Goal: Task Accomplishment & Management: Manage account settings

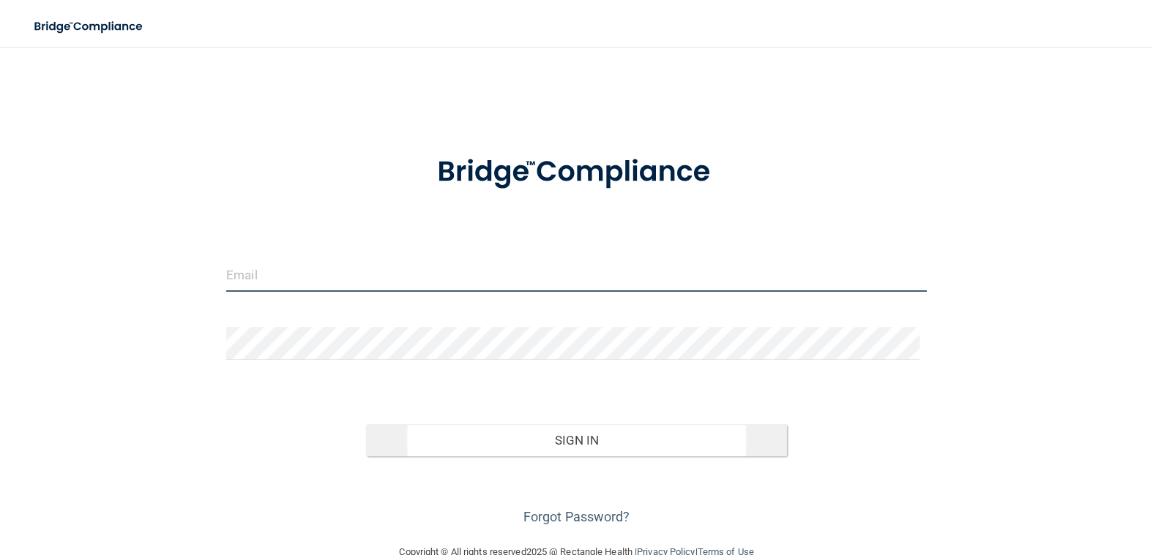
type input "[EMAIL_ADDRESS][DOMAIN_NAME]"
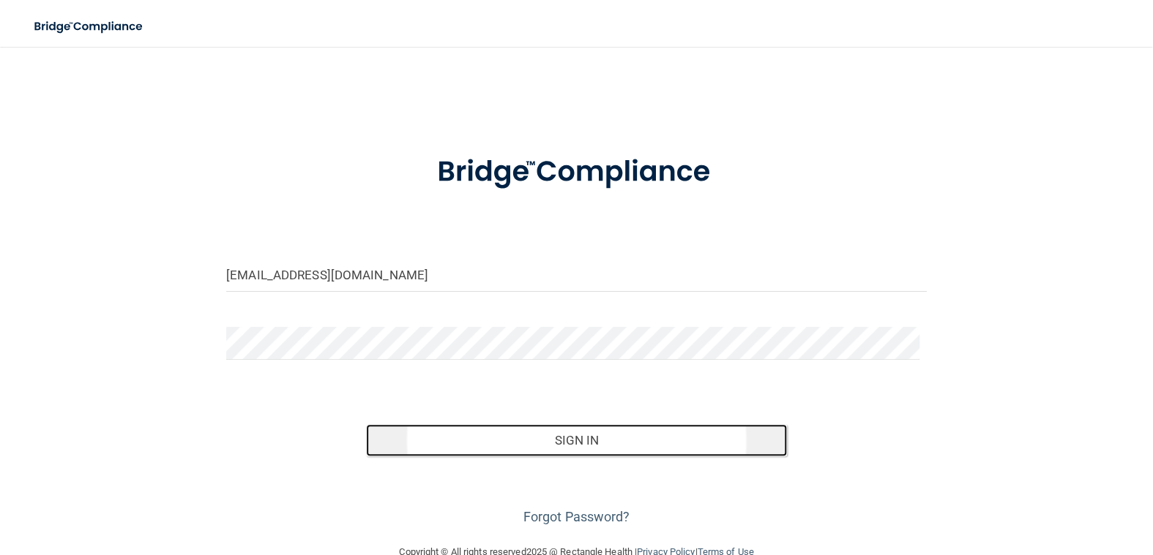
click at [558, 441] on button "Sign In" at bounding box center [576, 440] width 420 height 32
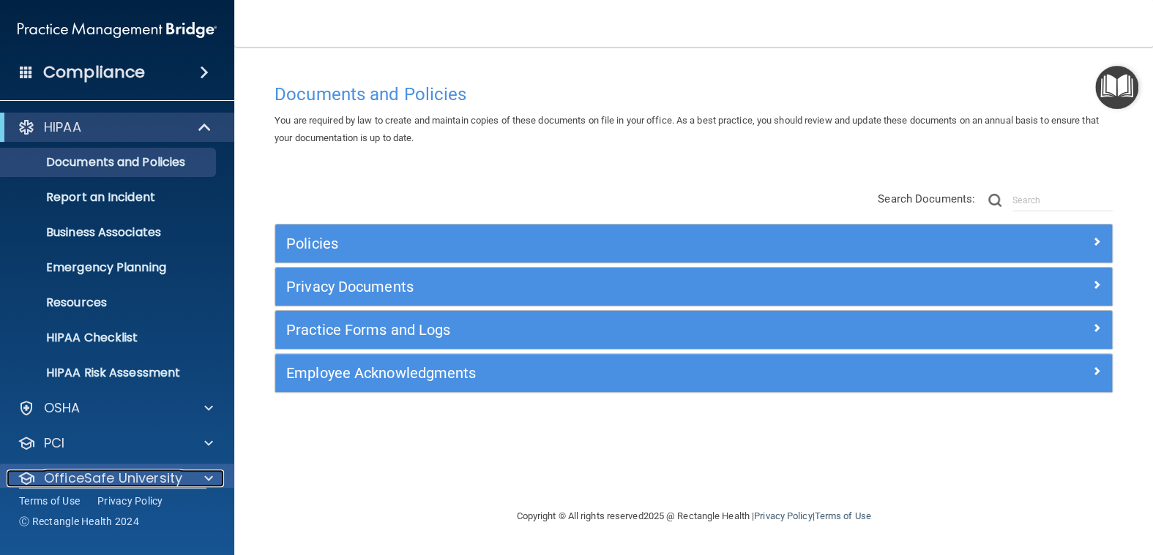
click at [206, 475] on span at bounding box center [208, 479] width 9 height 18
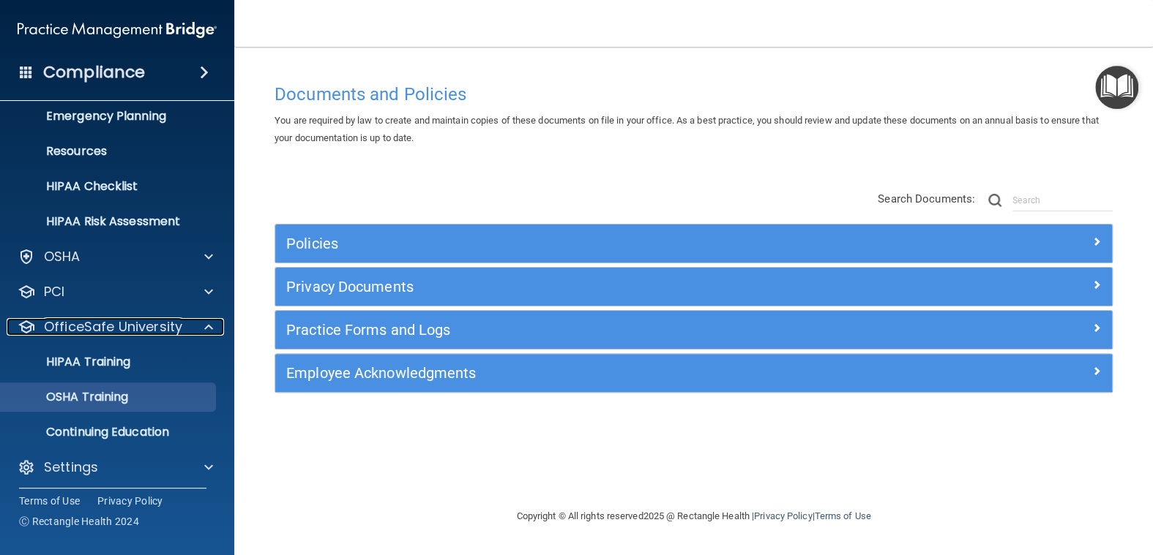
scroll to position [156, 0]
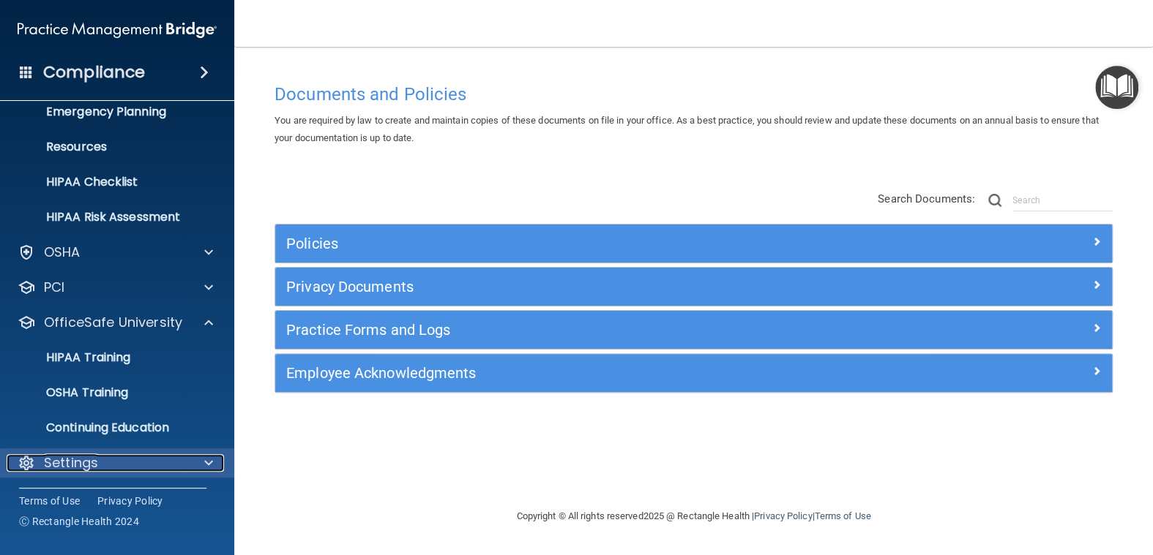
click at [209, 458] on span at bounding box center [208, 463] width 9 height 18
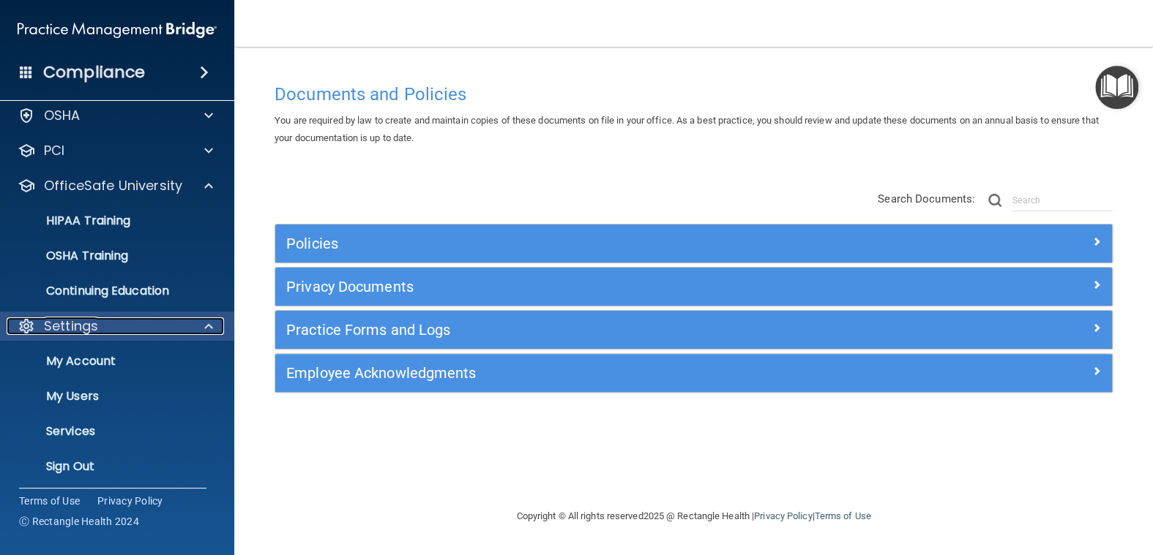
scroll to position [296, 0]
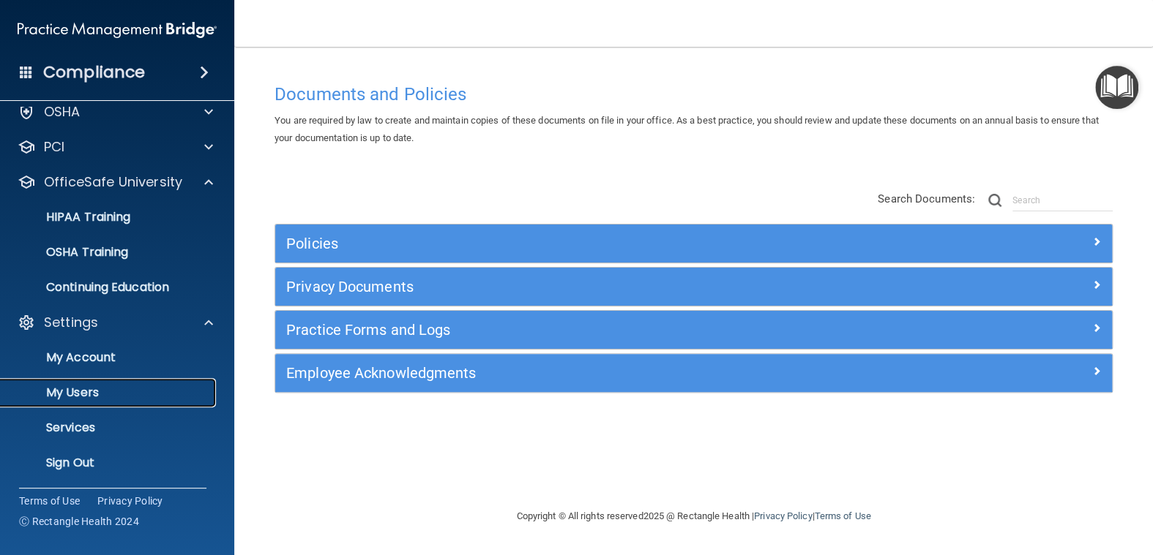
click at [89, 392] on p "My Users" at bounding box center [110, 393] width 200 height 15
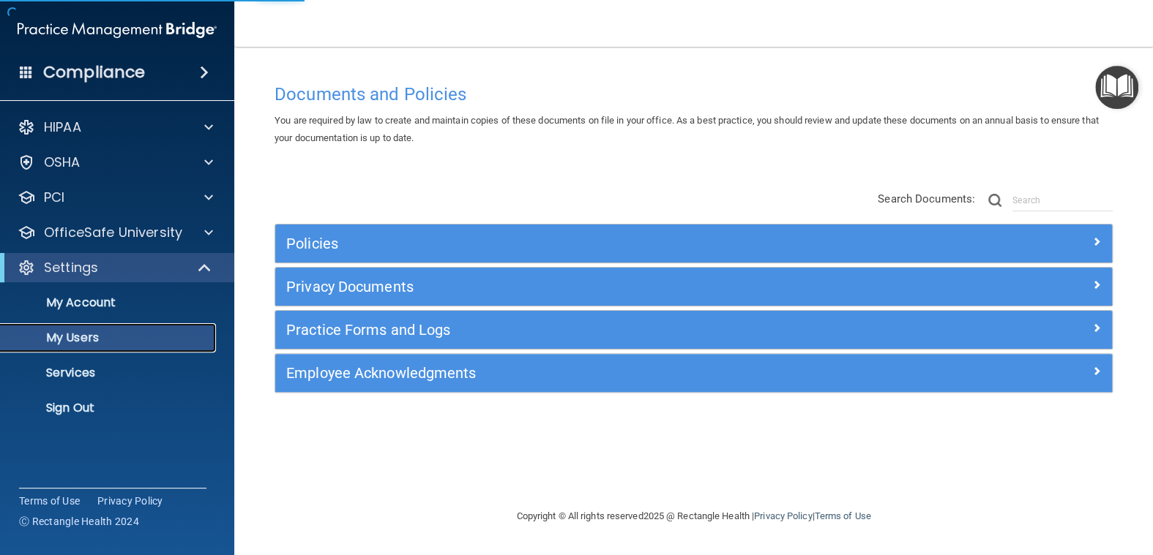
select select "20"
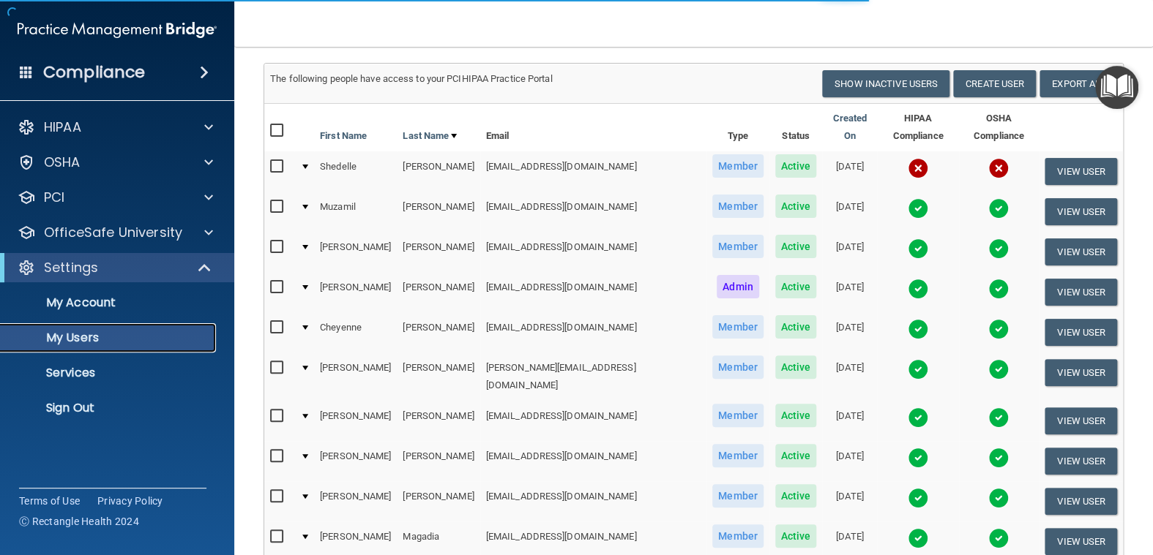
scroll to position [73, 0]
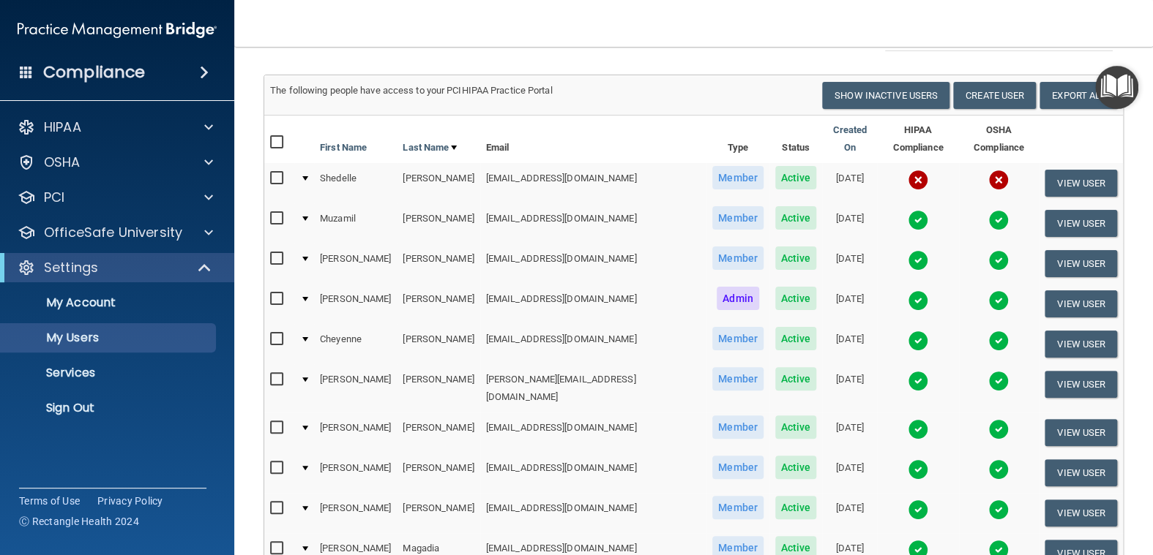
click at [279, 173] on input "checkbox" at bounding box center [278, 179] width 17 height 12
checkbox input "true"
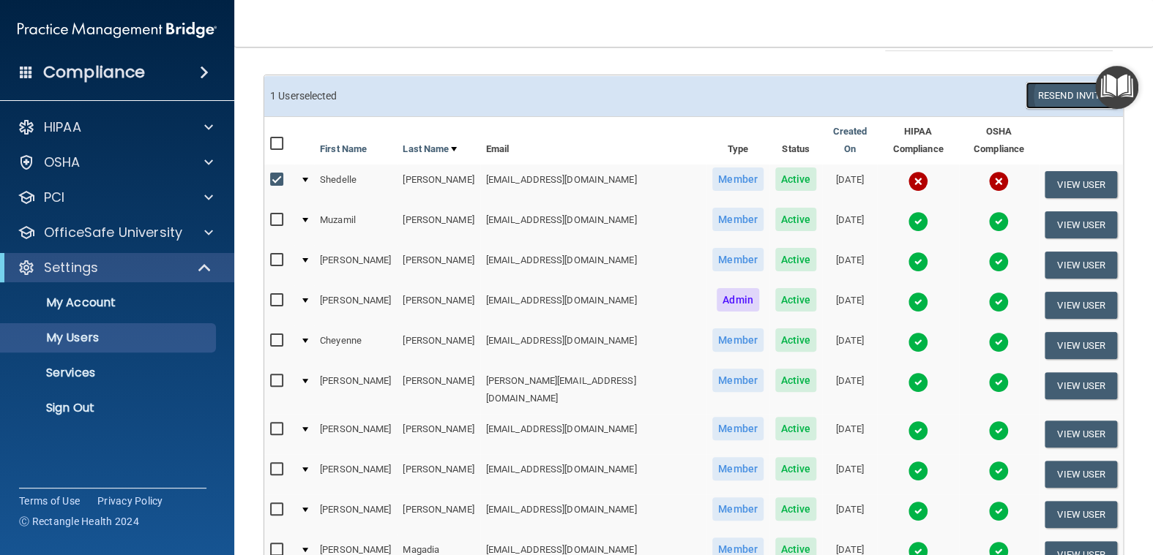
click at [1053, 94] on button "Resend Invite" at bounding box center [1070, 95] width 91 height 27
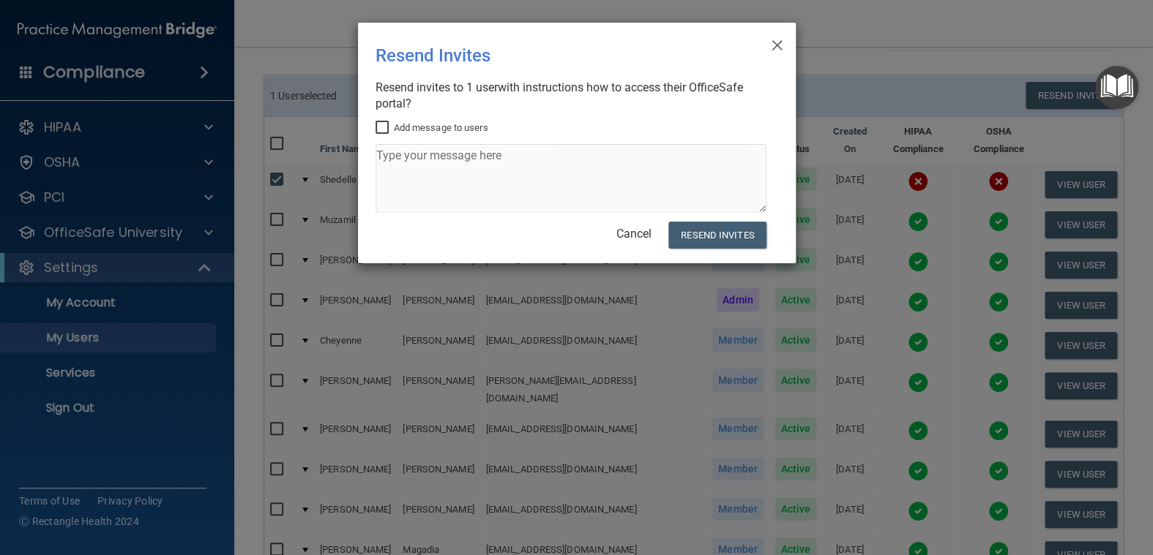
click at [384, 126] on input "Add message to users" at bounding box center [383, 128] width 17 height 12
checkbox input "true"
click at [378, 152] on textarea at bounding box center [570, 178] width 391 height 69
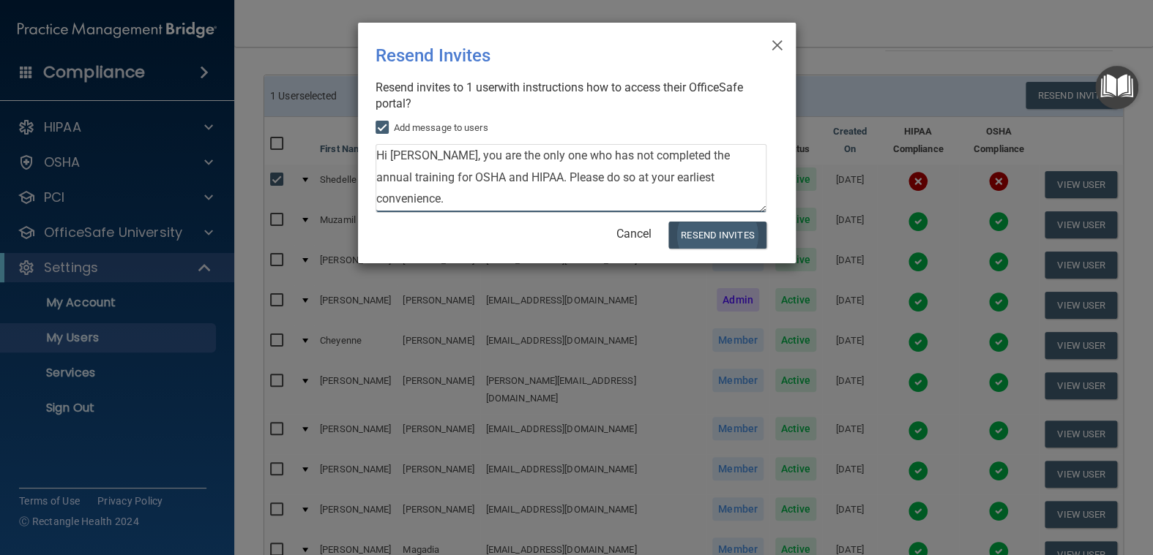
type textarea "Hi [PERSON_NAME], you are the only one who has not completed the annual trainin…"
click at [738, 236] on button "Resend Invites" at bounding box center [716, 235] width 97 height 27
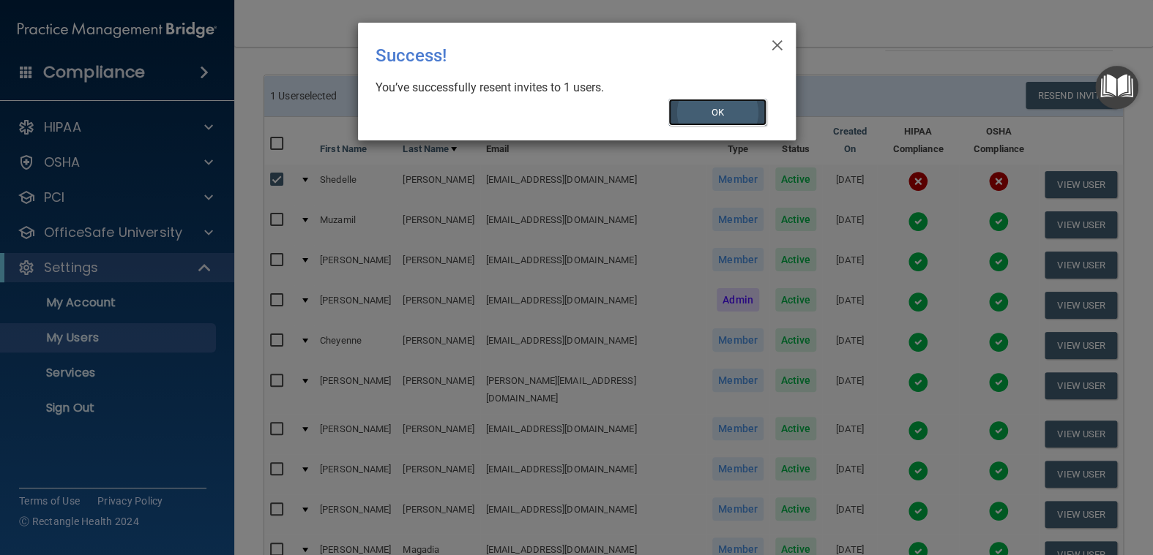
click at [717, 113] on button "OK" at bounding box center [717, 112] width 98 height 27
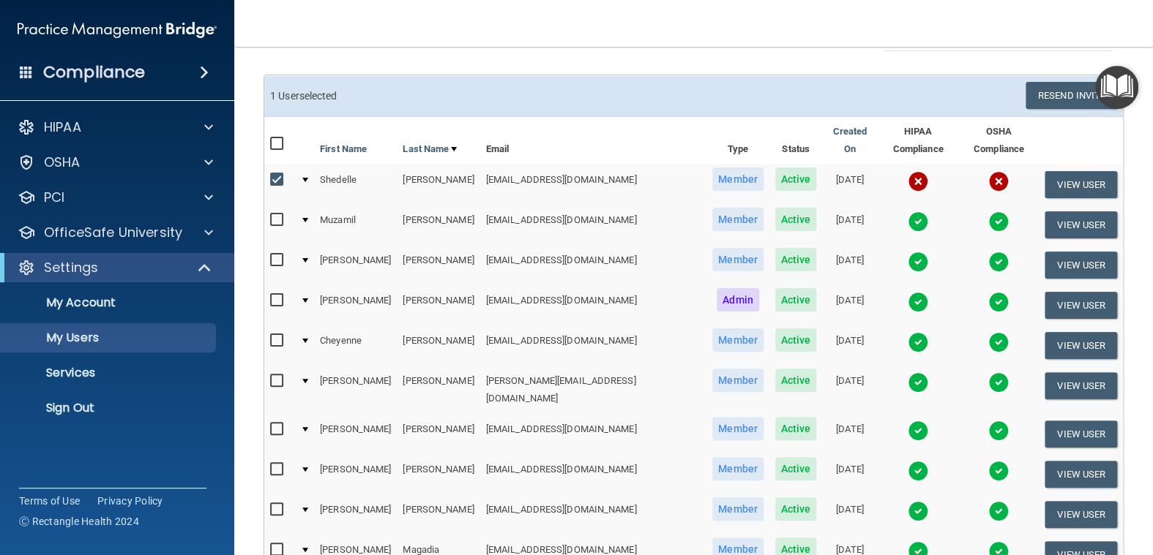
click at [908, 252] on img at bounding box center [918, 262] width 20 height 20
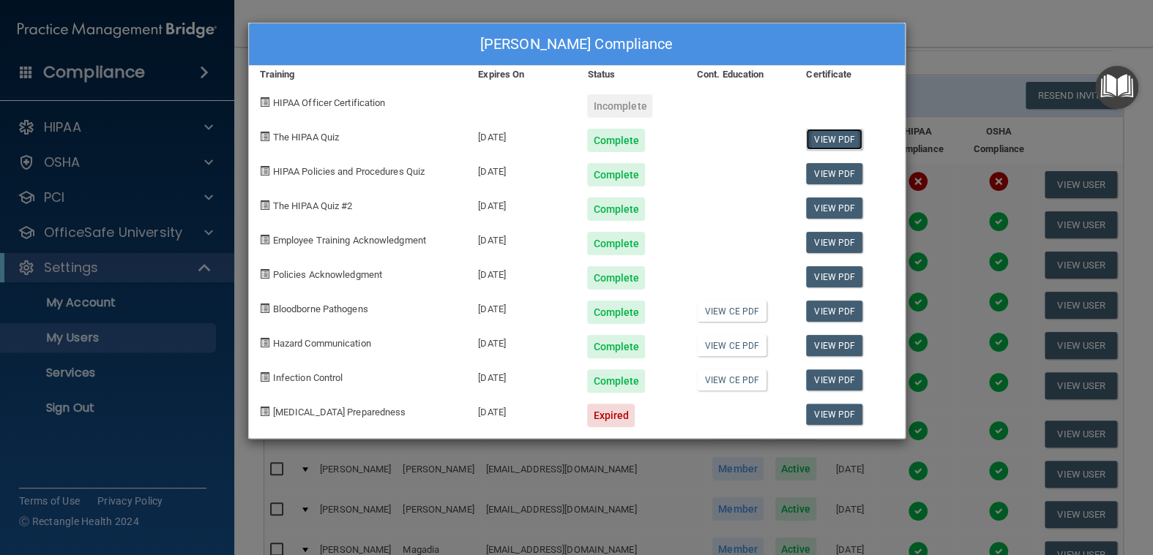
click at [845, 138] on link "View PDF" at bounding box center [834, 139] width 56 height 21
click at [826, 171] on link "View PDF" at bounding box center [834, 173] width 56 height 21
click at [822, 203] on link "View PDF" at bounding box center [834, 208] width 56 height 21
click at [828, 245] on link "View PDF" at bounding box center [834, 242] width 56 height 21
click at [837, 269] on link "View PDF" at bounding box center [834, 276] width 56 height 21
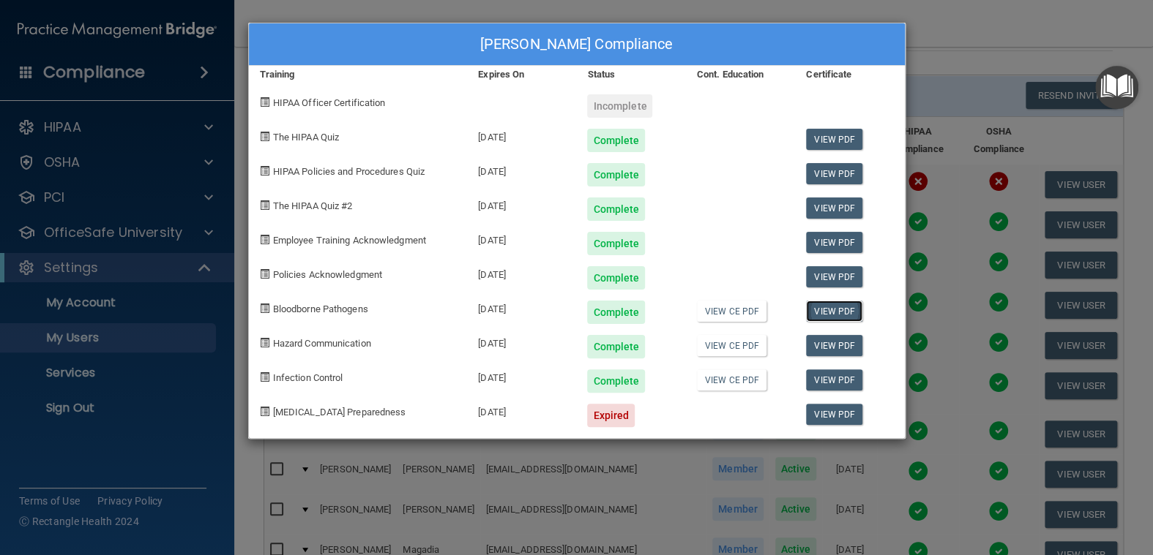
click at [841, 313] on link "View PDF" at bounding box center [834, 311] width 56 height 21
click at [831, 343] on link "View PDF" at bounding box center [834, 345] width 56 height 21
click at [826, 377] on link "View PDF" at bounding box center [834, 380] width 56 height 21
click at [932, 17] on div "[PERSON_NAME] Compliance Training Expires On Status Cont. Education Certificate…" at bounding box center [576, 277] width 1153 height 555
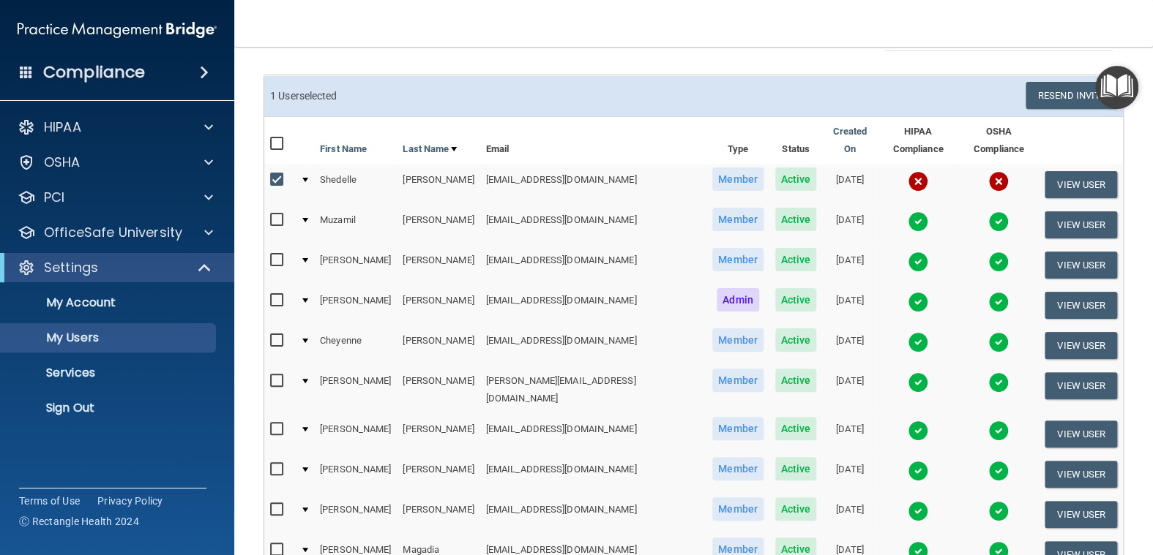
click at [988, 421] on img at bounding box center [998, 431] width 20 height 20
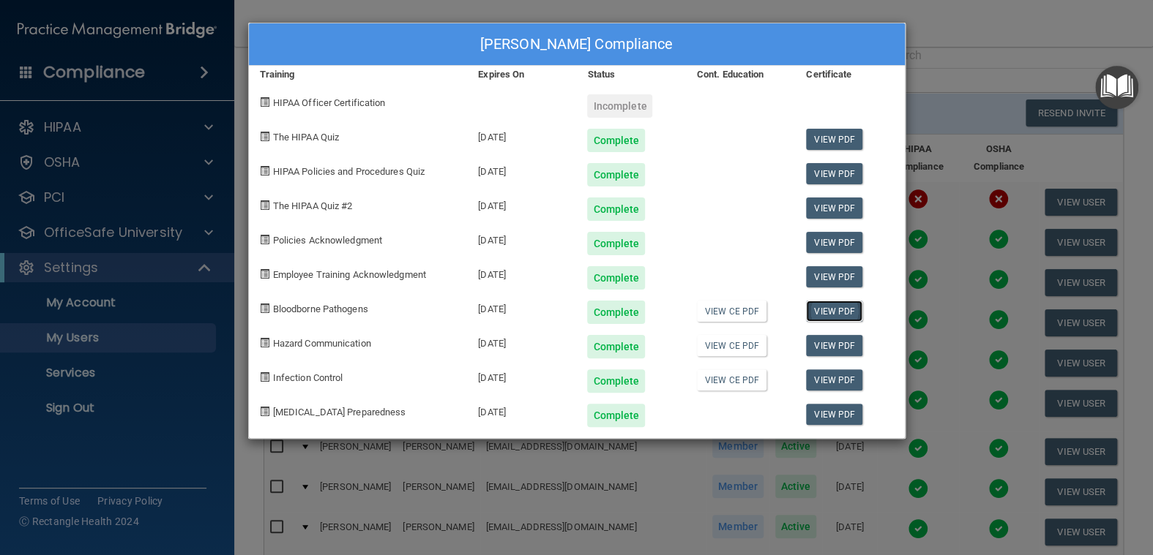
click at [851, 304] on link "View PDF" at bounding box center [834, 311] width 56 height 21
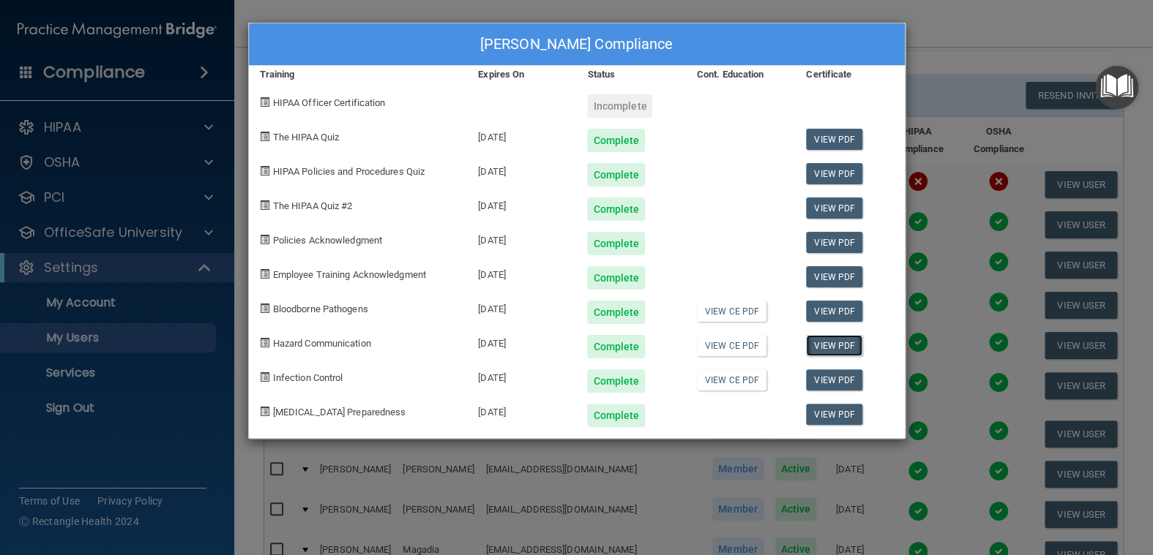
click at [842, 339] on link "View PDF" at bounding box center [834, 345] width 56 height 21
click at [821, 381] on link "View PDF" at bounding box center [834, 380] width 56 height 21
click at [1001, 31] on div "[PERSON_NAME] Compliance Training Expires On Status Cont. Education Certificate…" at bounding box center [576, 277] width 1153 height 555
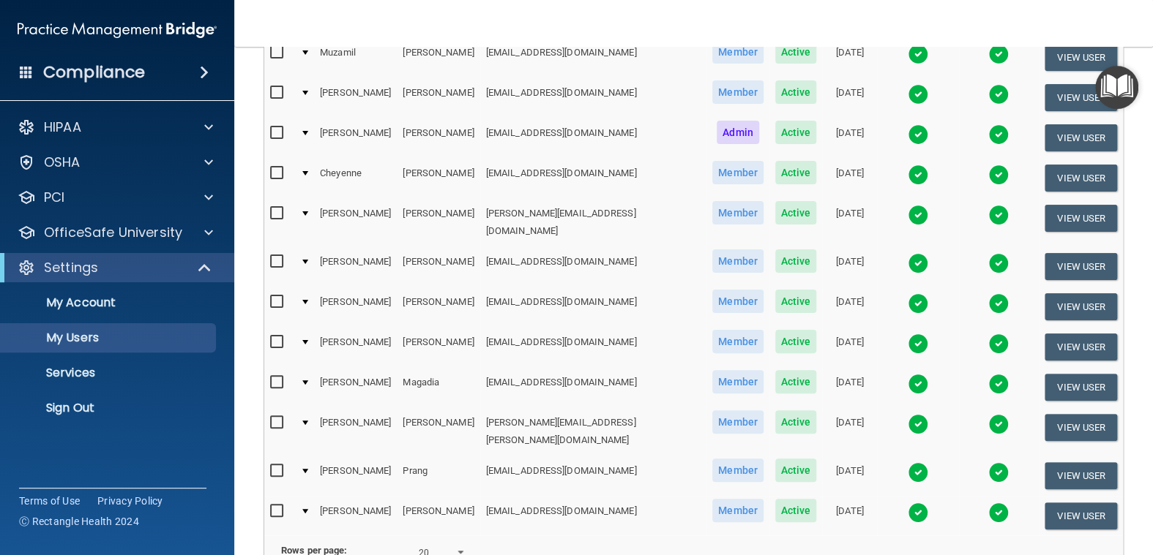
scroll to position [0, 0]
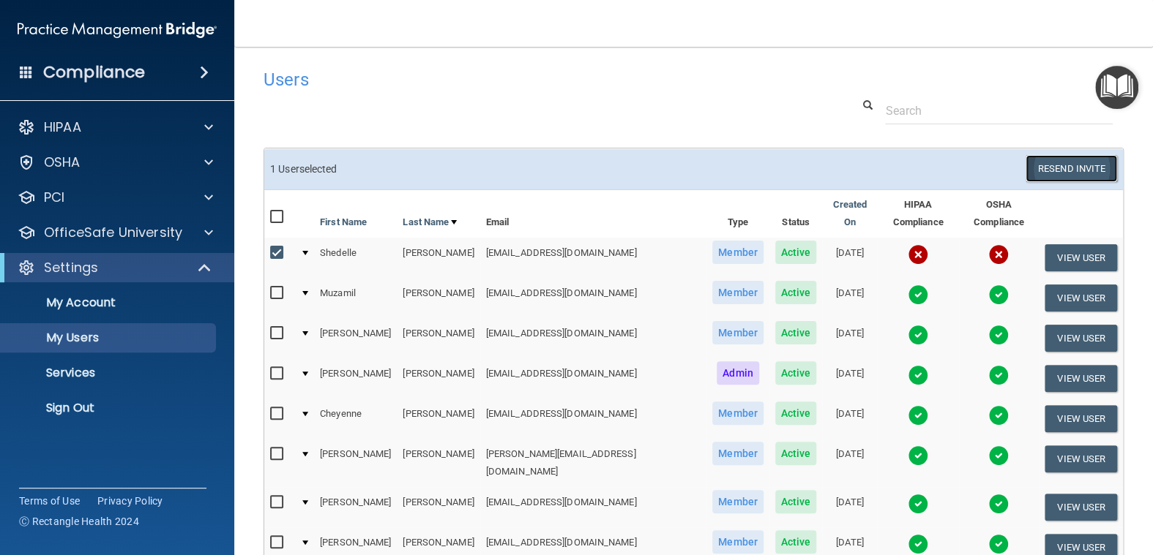
click at [1074, 167] on button "Resend Invite" at bounding box center [1070, 168] width 91 height 27
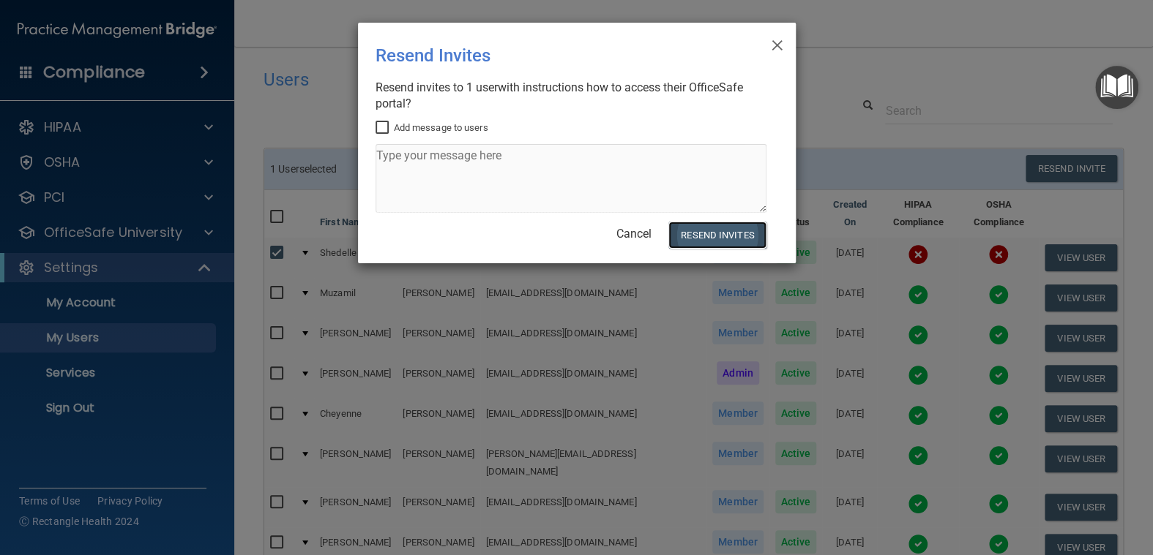
click at [709, 233] on button "Resend Invites" at bounding box center [716, 235] width 97 height 27
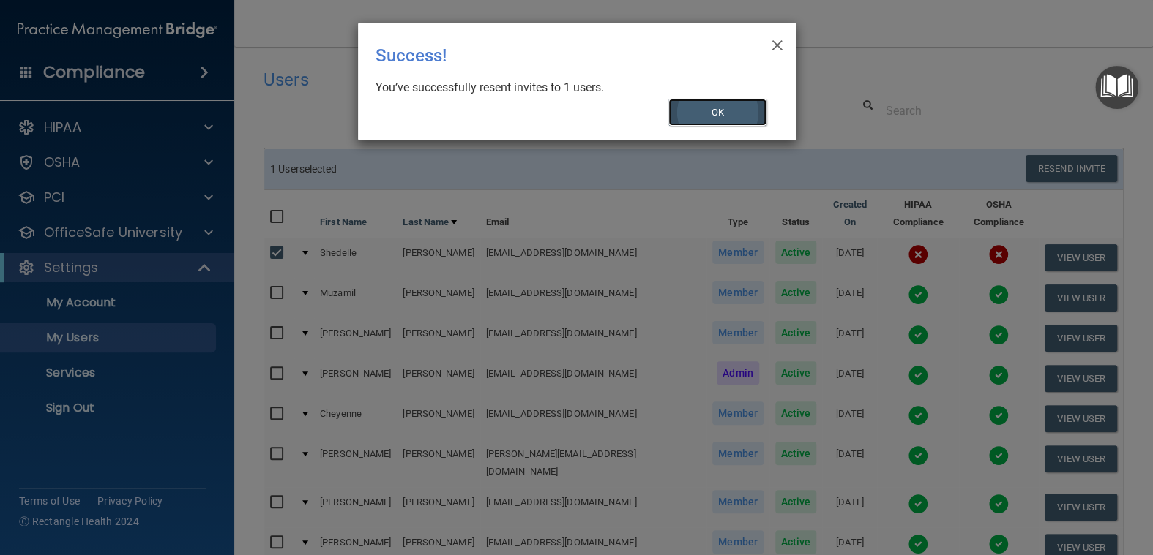
click at [718, 112] on button "OK" at bounding box center [717, 112] width 98 height 27
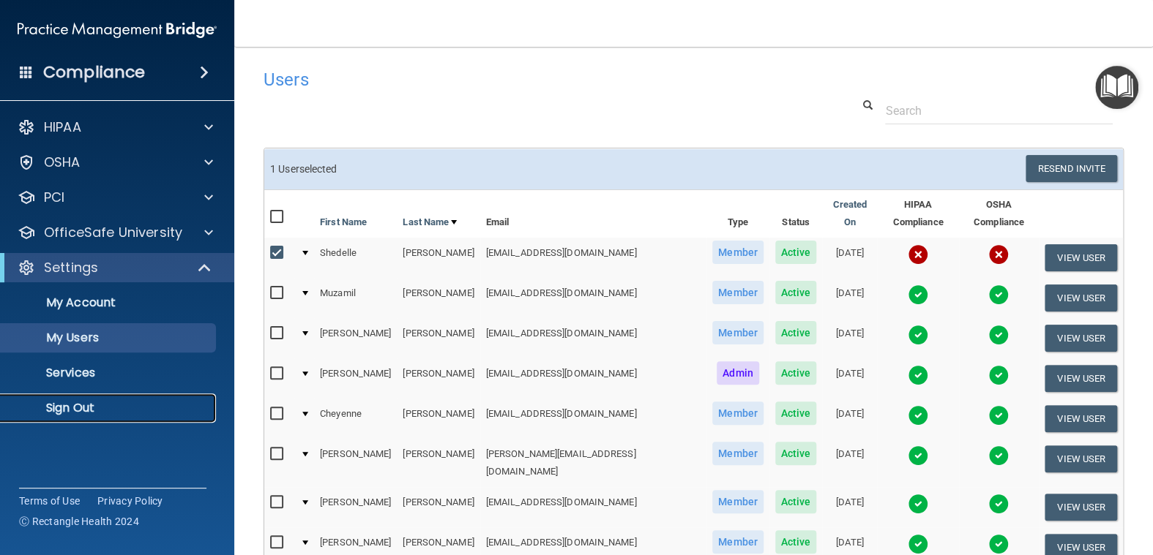
click at [55, 404] on p "Sign Out" at bounding box center [110, 408] width 200 height 15
